Goal: Check status: Check status

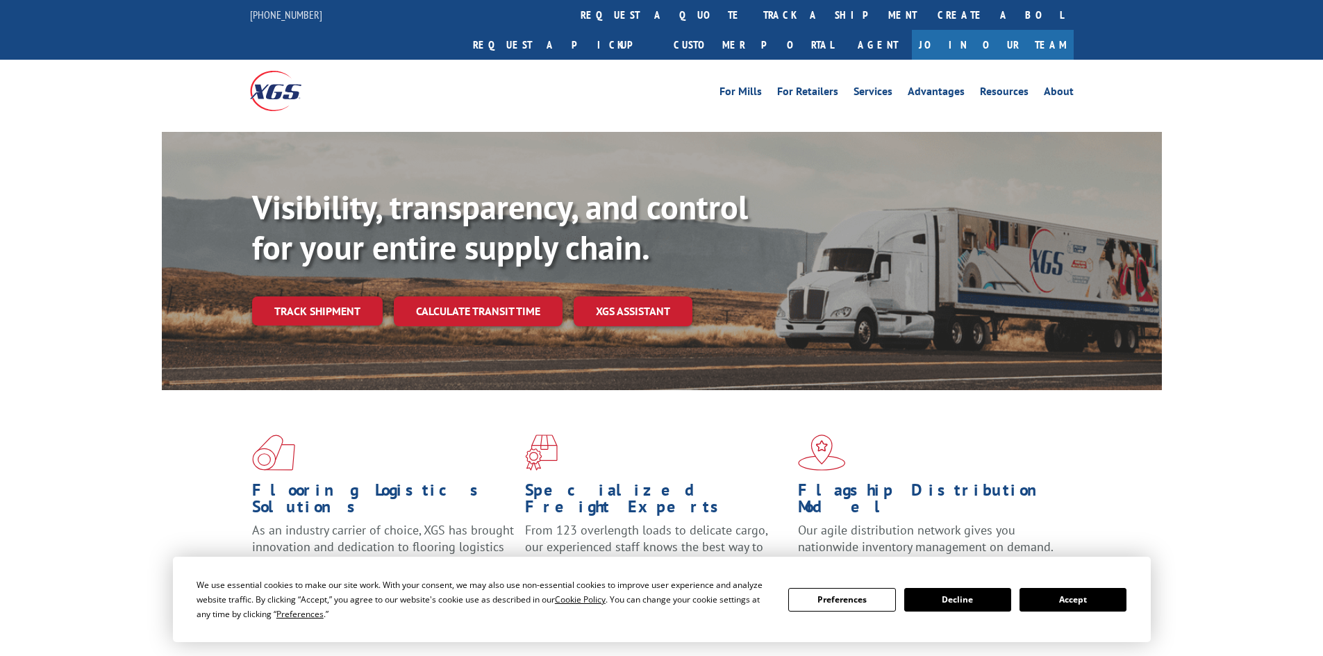
click at [1073, 599] on button "Accept" at bounding box center [1072, 600] width 107 height 24
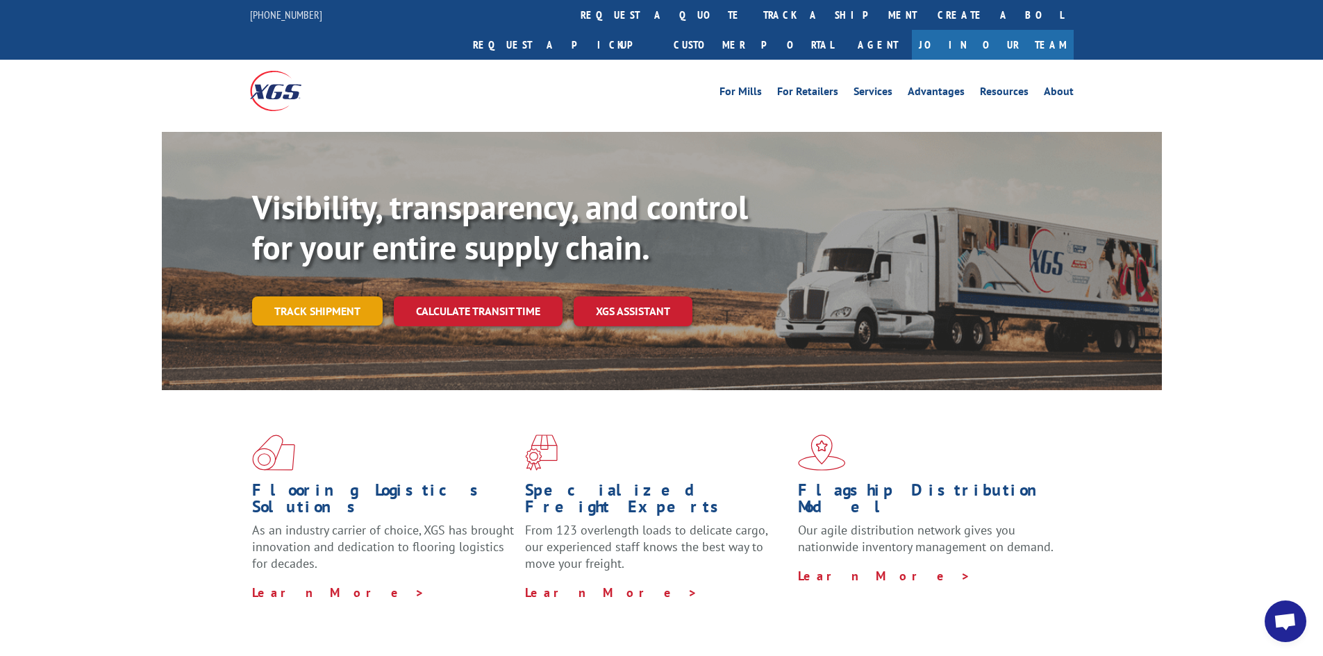
click at [308, 296] on link "Track shipment" at bounding box center [317, 310] width 131 height 29
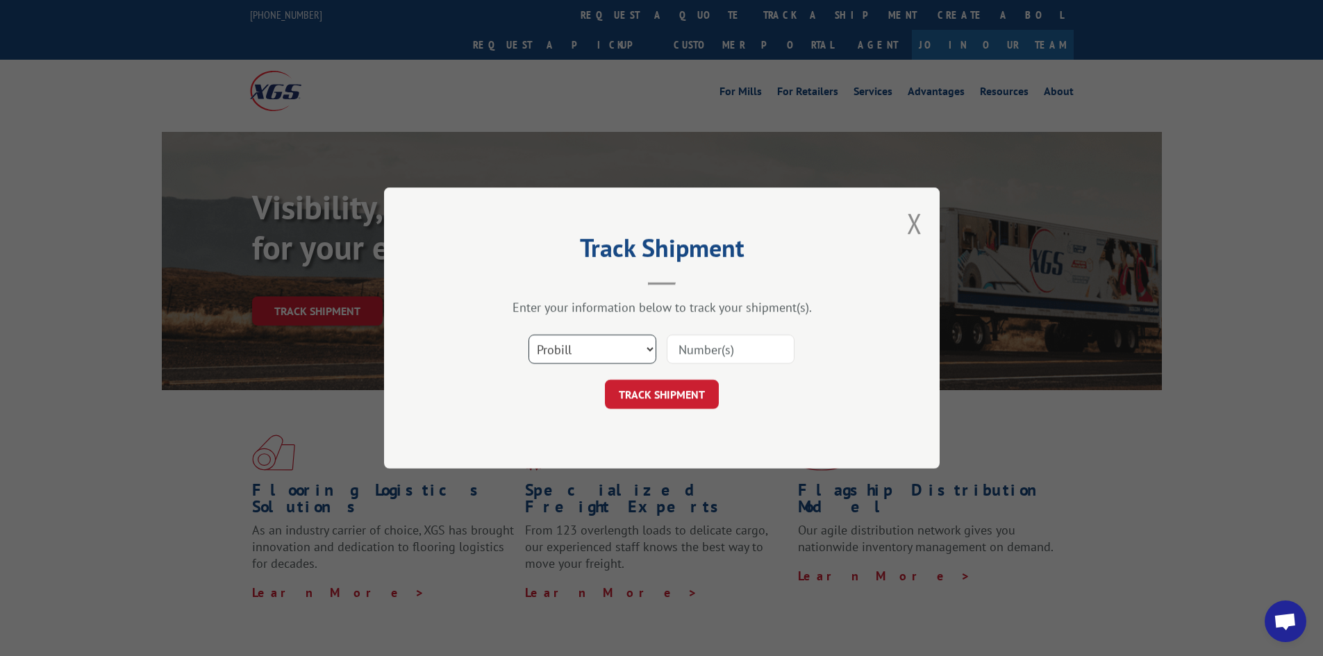
click at [576, 353] on select "Select category... Probill BOL PO" at bounding box center [592, 349] width 128 height 29
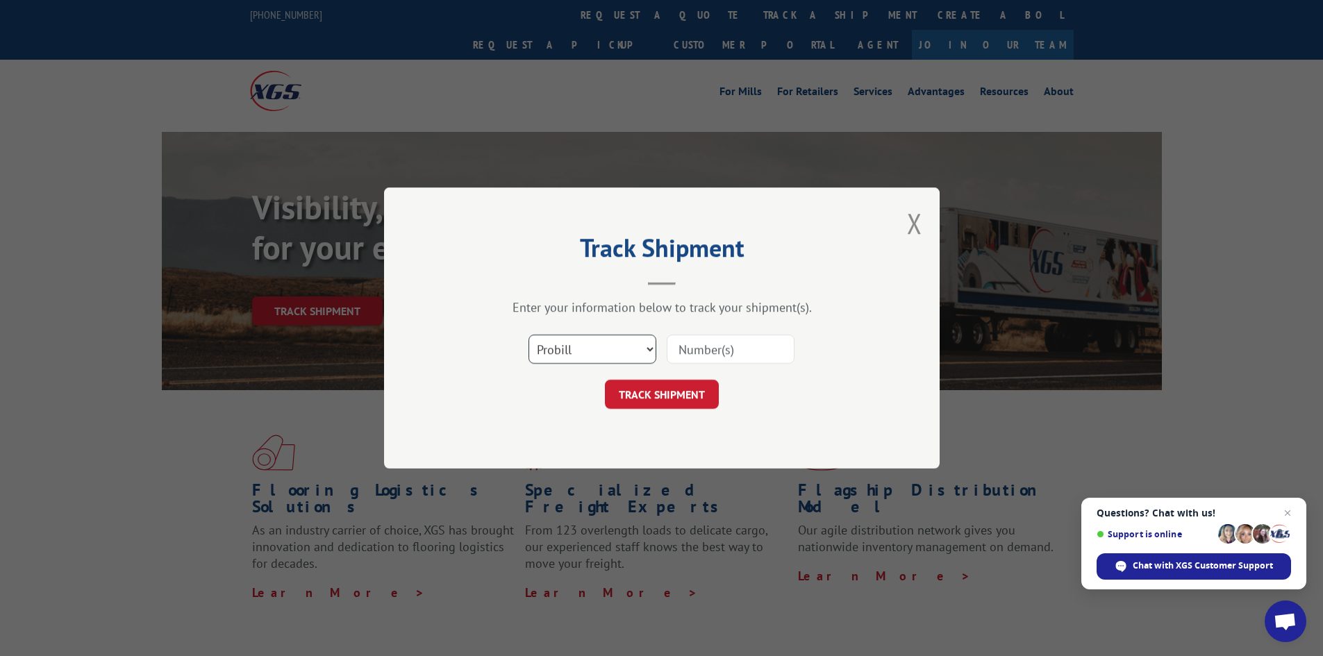
select select "po"
click at [528, 335] on select "Select category... Probill BOL PO" at bounding box center [592, 349] width 128 height 29
click at [704, 345] on input at bounding box center [731, 349] width 128 height 29
paste input "62546366"
type input "62546366"
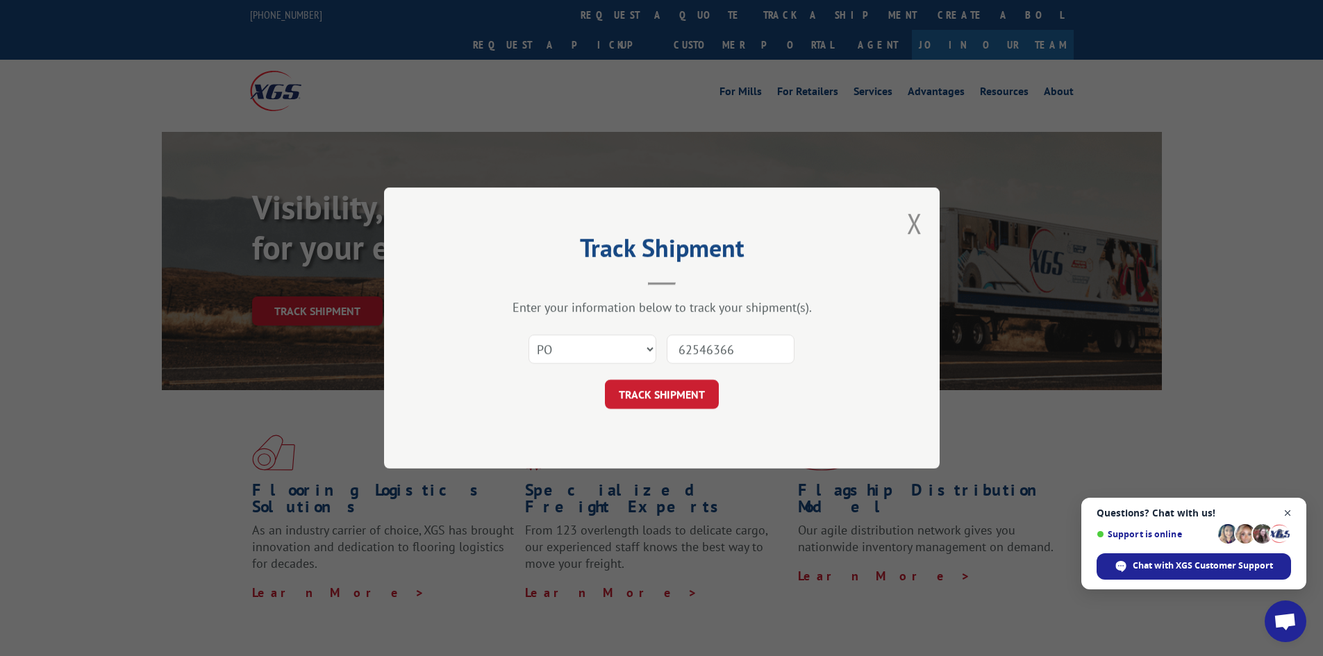
click at [1292, 512] on span "Close chat" at bounding box center [1287, 513] width 17 height 17
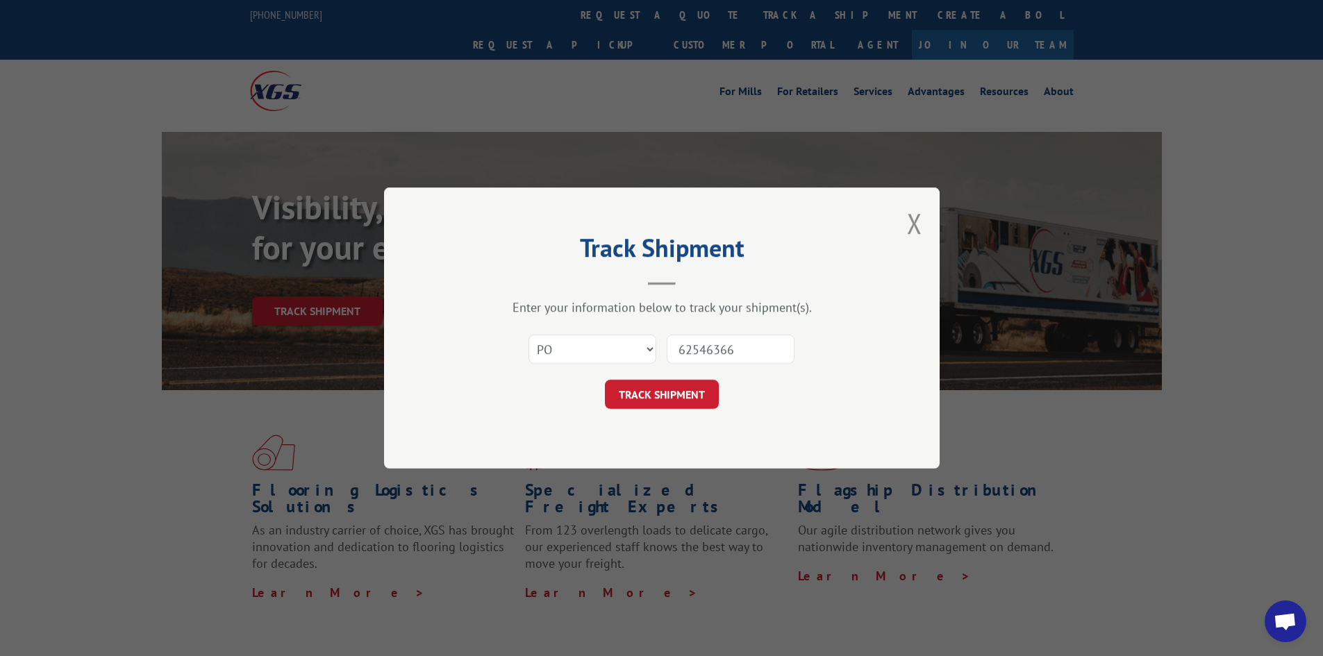
click at [667, 404] on button "TRACK SHIPMENT" at bounding box center [662, 394] width 114 height 29
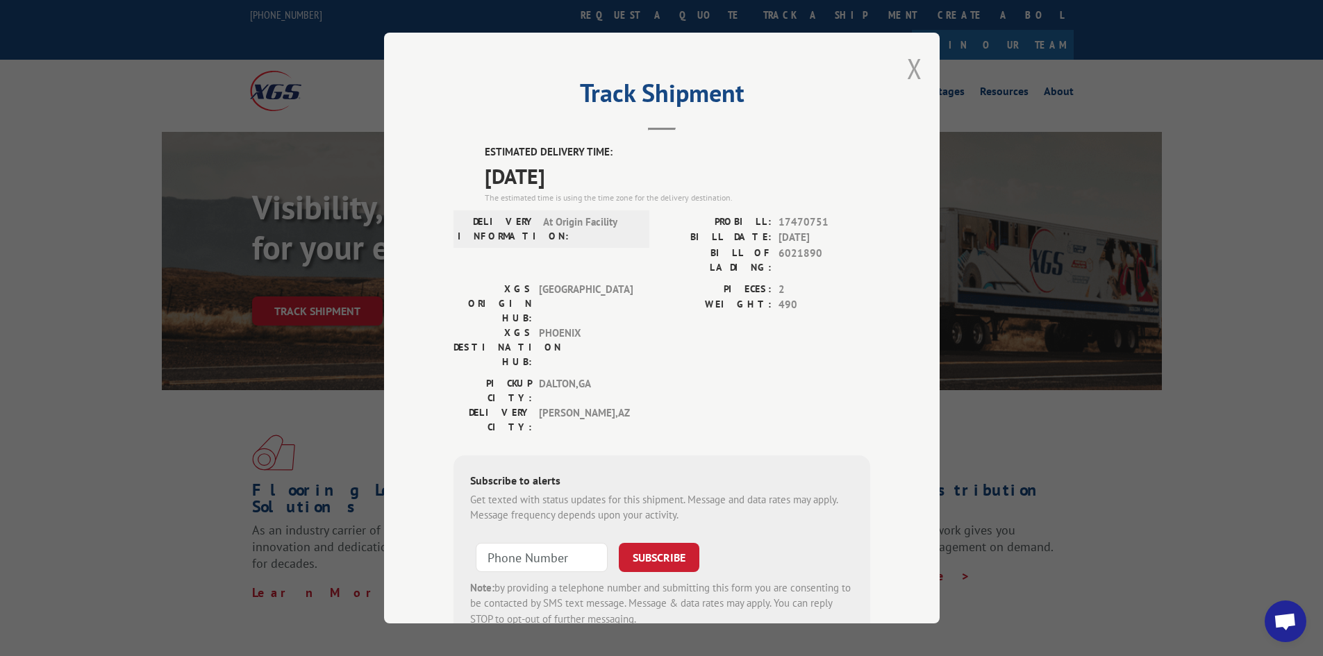
click at [907, 62] on button "Close modal" at bounding box center [914, 68] width 15 height 37
